Goal: Task Accomplishment & Management: Use online tool/utility

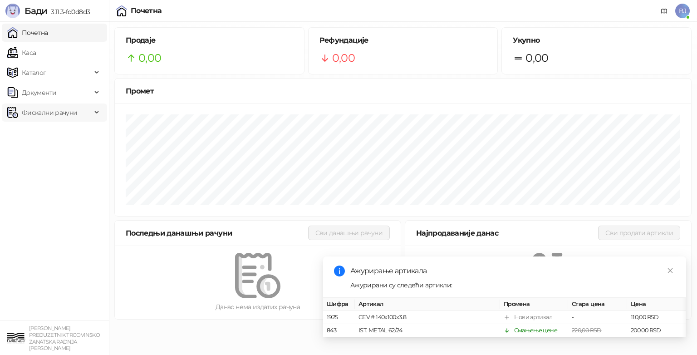
click at [45, 116] on span "Фискални рачуни" at bounding box center [49, 112] width 55 height 18
click at [52, 151] on link "По данима" at bounding box center [35, 152] width 48 height 18
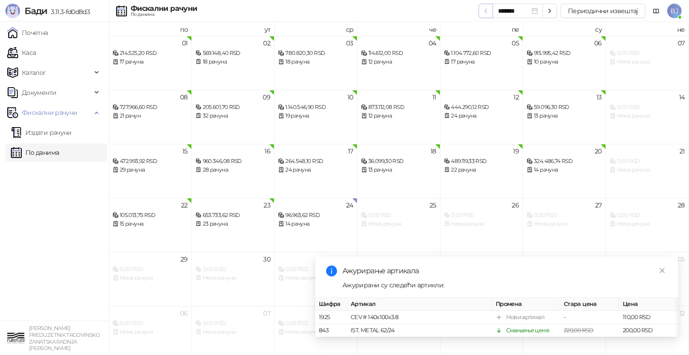
click at [487, 13] on icon "button" at bounding box center [485, 10] width 7 height 7
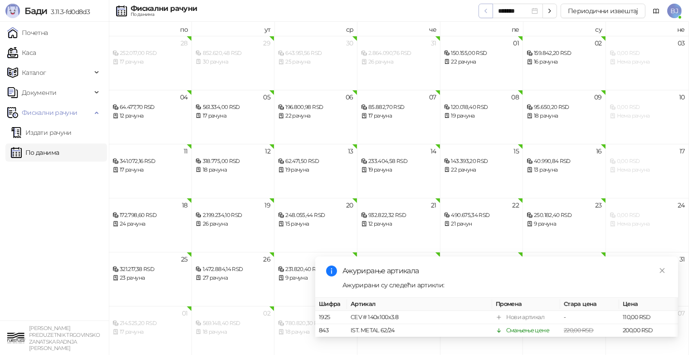
click at [487, 13] on icon "button" at bounding box center [485, 10] width 7 height 7
type input "*******"
click at [230, 165] on div "1.248.000,40 RSD" at bounding box center [233, 161] width 75 height 9
click at [235, 168] on div "33 рачуна" at bounding box center [233, 170] width 75 height 9
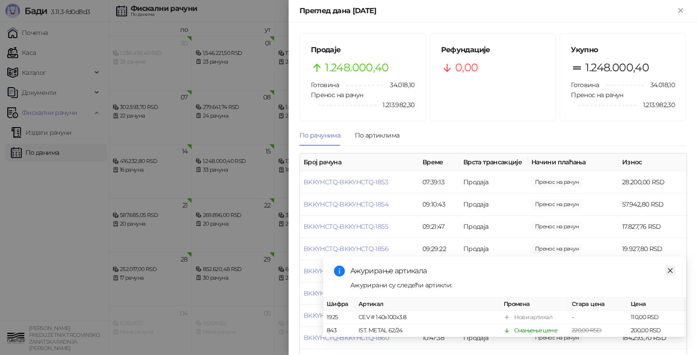
click at [674, 265] on link "Close" at bounding box center [670, 270] width 10 height 10
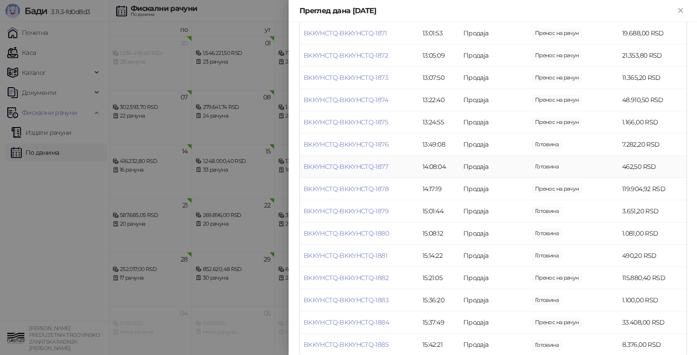
scroll to position [561, 0]
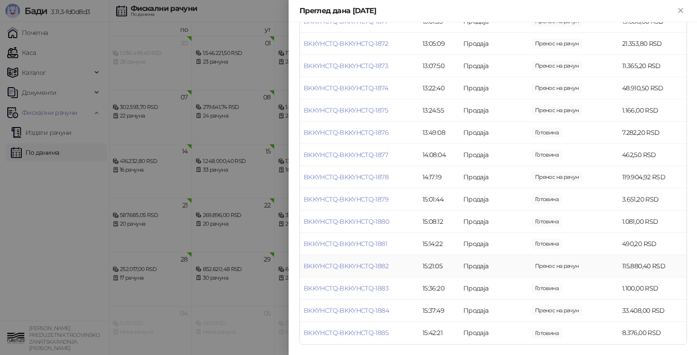
click at [378, 270] on td "BKKYHCTQ-BKKYHCTQ-1882" at bounding box center [359, 266] width 119 height 22
click at [384, 269] on link "BKKYHCTQ-BKKYHCTQ-1882" at bounding box center [346, 266] width 85 height 8
click at [384, 269] on div at bounding box center [348, 177] width 697 height 355
click at [373, 268] on link "BKKYHCTQ-BKKYHCTQ-1882" at bounding box center [346, 266] width 85 height 8
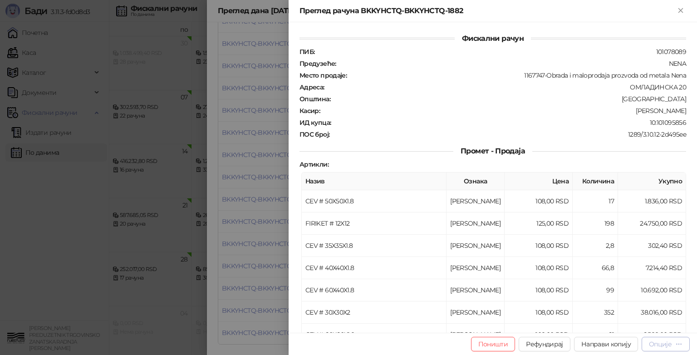
click at [659, 346] on div "Опције" at bounding box center [660, 344] width 23 height 8
click at [606, 342] on span "Направи копију" at bounding box center [605, 344] width 49 height 8
type input "**********"
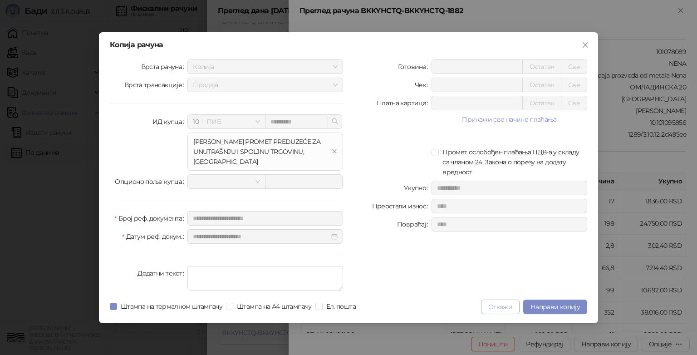
click at [507, 311] on button "Откажи" at bounding box center [500, 306] width 39 height 15
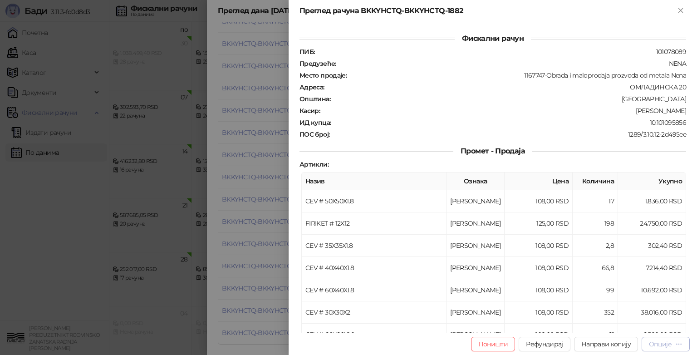
click at [671, 348] on div "Опције" at bounding box center [666, 343] width 34 height 9
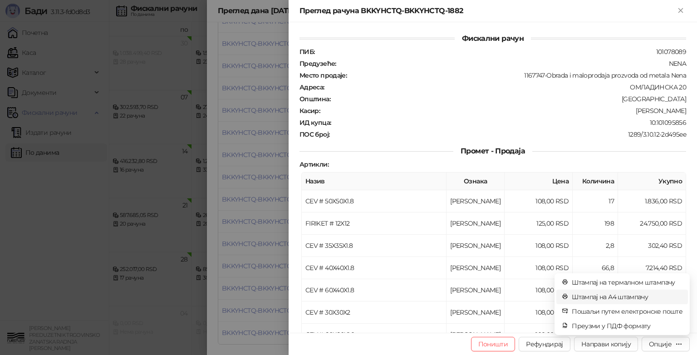
click at [621, 299] on span "Штампај на А4 штампачу" at bounding box center [627, 297] width 111 height 10
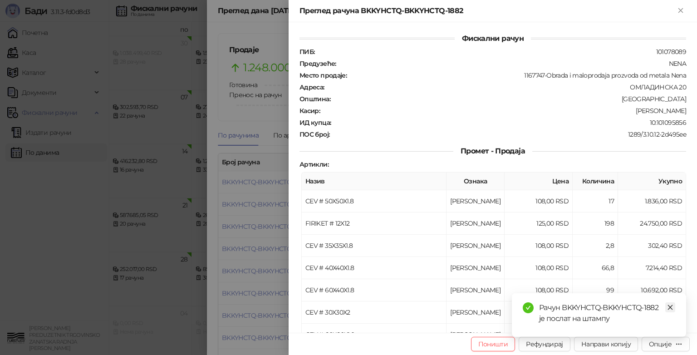
click at [669, 309] on icon "close" at bounding box center [670, 307] width 6 height 6
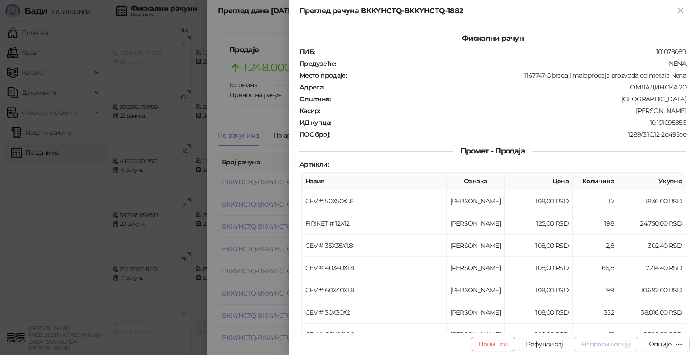
click at [618, 347] on span "Направи копију" at bounding box center [605, 344] width 49 height 8
type input "**********"
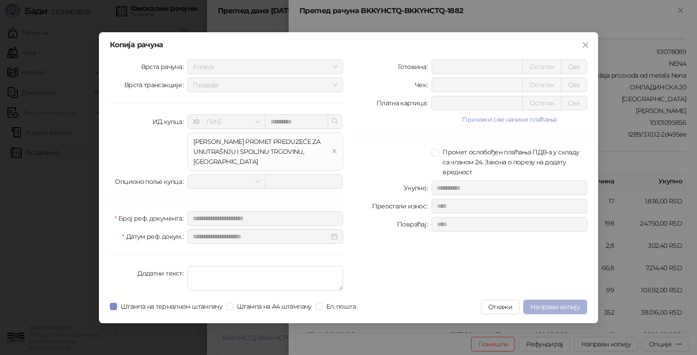
click at [555, 309] on span "Направи копију" at bounding box center [554, 307] width 49 height 8
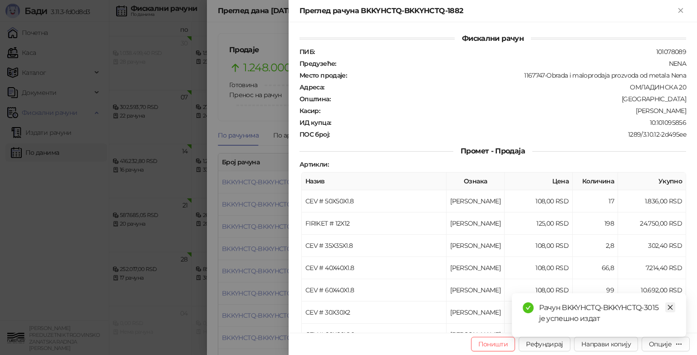
click at [672, 307] on icon "close" at bounding box center [670, 307] width 6 height 6
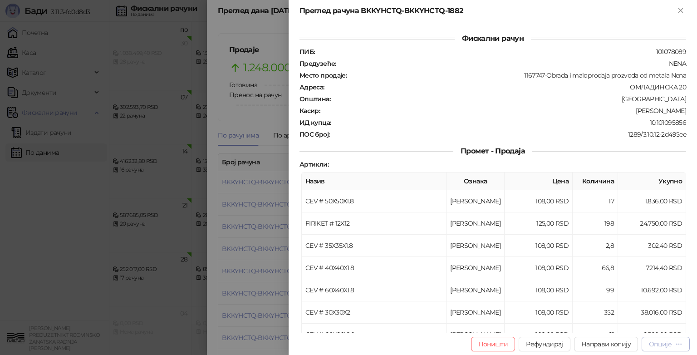
click at [666, 349] on button "Опције" at bounding box center [666, 344] width 48 height 15
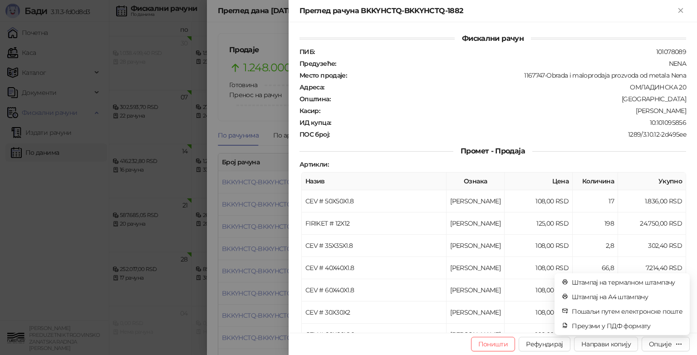
click at [69, 209] on div at bounding box center [348, 177] width 697 height 355
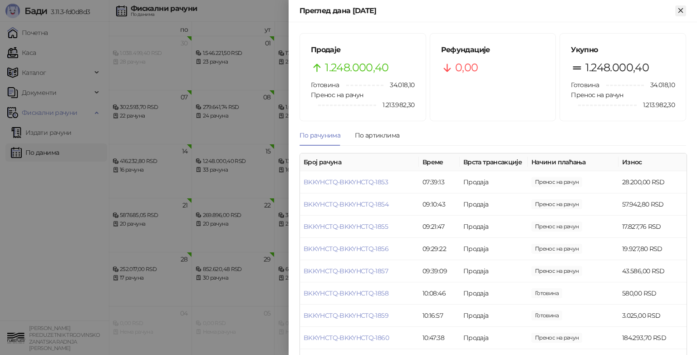
click at [685, 6] on button "Close" at bounding box center [680, 10] width 11 height 11
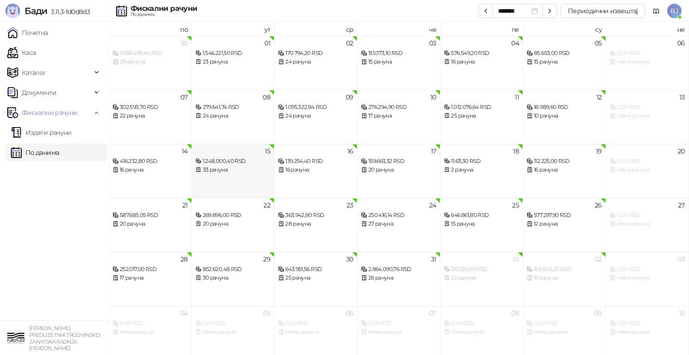
click at [223, 169] on div "33 рачуна" at bounding box center [233, 170] width 75 height 9
click at [250, 166] on div "33 рачуна" at bounding box center [233, 170] width 75 height 9
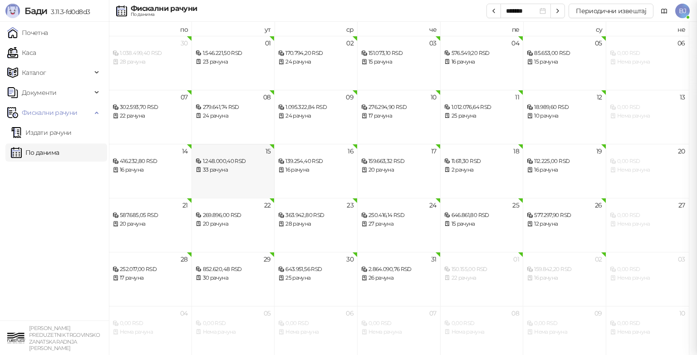
click at [250, 166] on div at bounding box center [348, 177] width 697 height 355
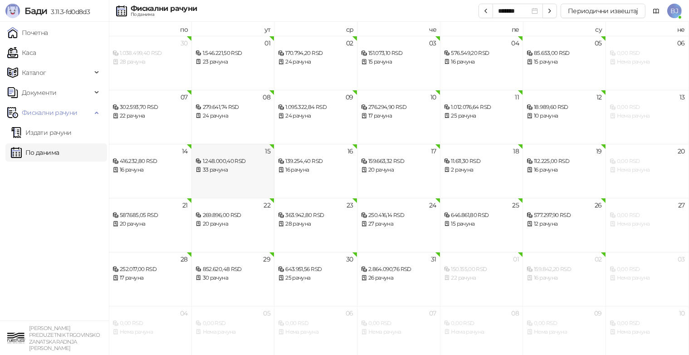
click at [250, 166] on div "33 рачуна" at bounding box center [233, 170] width 75 height 9
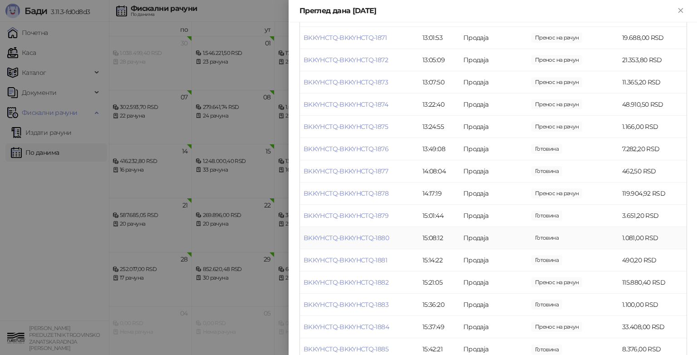
scroll to position [561, 0]
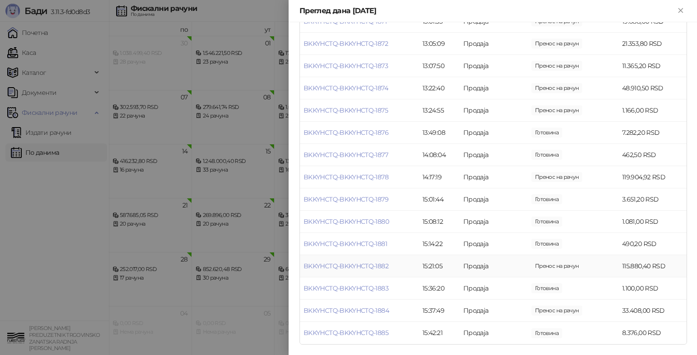
click at [466, 269] on td "Продаја" at bounding box center [494, 266] width 68 height 22
click at [466, 268] on td "Продаја" at bounding box center [494, 266] width 68 height 22
click at [492, 267] on td "Продаја" at bounding box center [494, 266] width 68 height 22
click at [396, 269] on td "BKKYHCTQ-BKKYHCTQ-1882" at bounding box center [359, 266] width 119 height 22
click at [396, 267] on td "BKKYHCTQ-BKKYHCTQ-1882" at bounding box center [359, 266] width 119 height 22
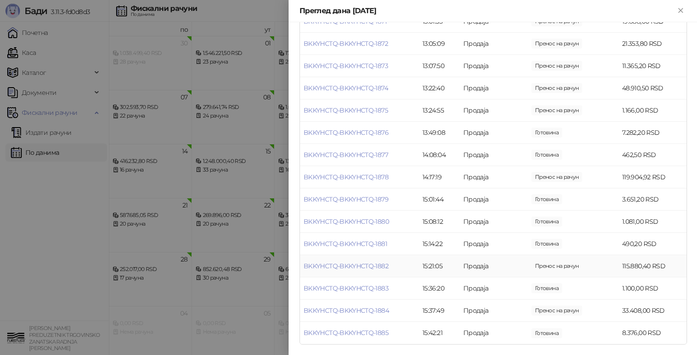
click at [618, 267] on td "115.880,40 RSD" at bounding box center [652, 266] width 68 height 22
click at [355, 262] on link "BKKYHCTQ-BKKYHCTQ-1882" at bounding box center [346, 266] width 85 height 8
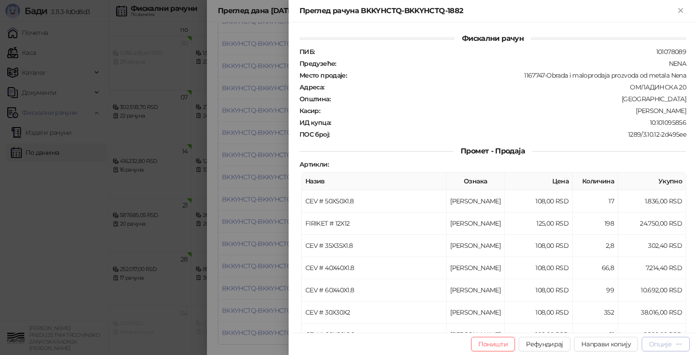
click at [656, 343] on div "Опције" at bounding box center [660, 344] width 23 height 8
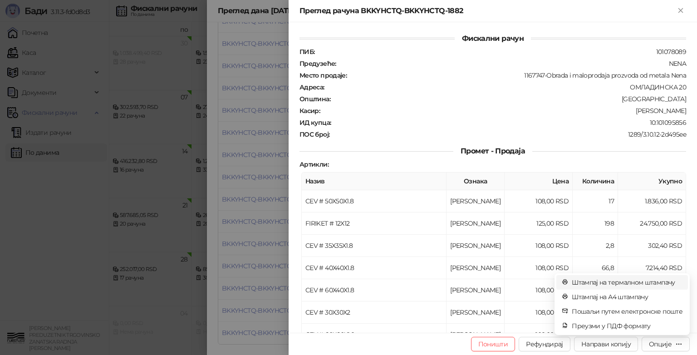
click at [646, 285] on span "Штампај на термалном штампачу" at bounding box center [627, 282] width 111 height 10
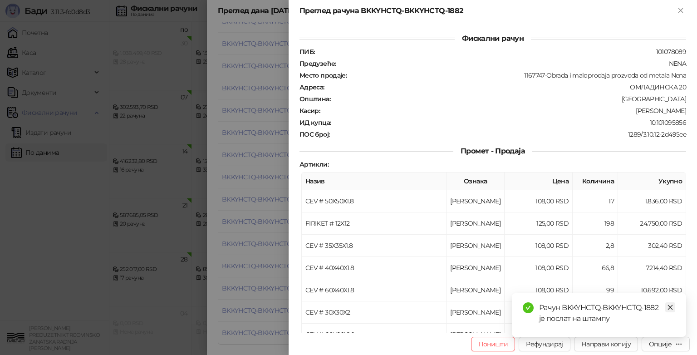
click at [673, 309] on link "Close" at bounding box center [670, 307] width 10 height 10
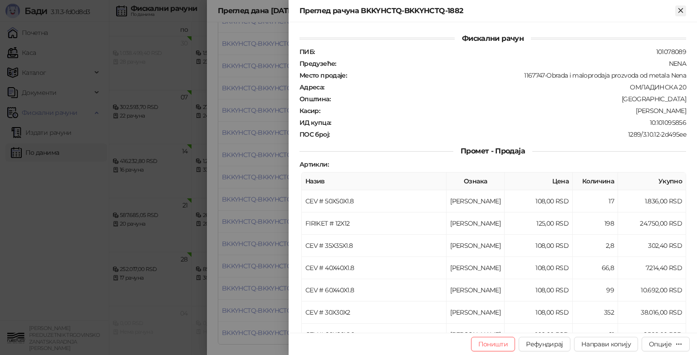
click at [683, 10] on icon "Close" at bounding box center [681, 10] width 8 height 8
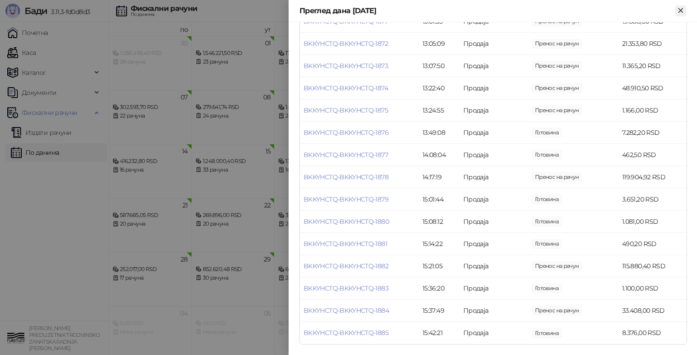
click at [678, 8] on icon "Close" at bounding box center [681, 10] width 8 height 8
